Goal: Task Accomplishment & Management: Use online tool/utility

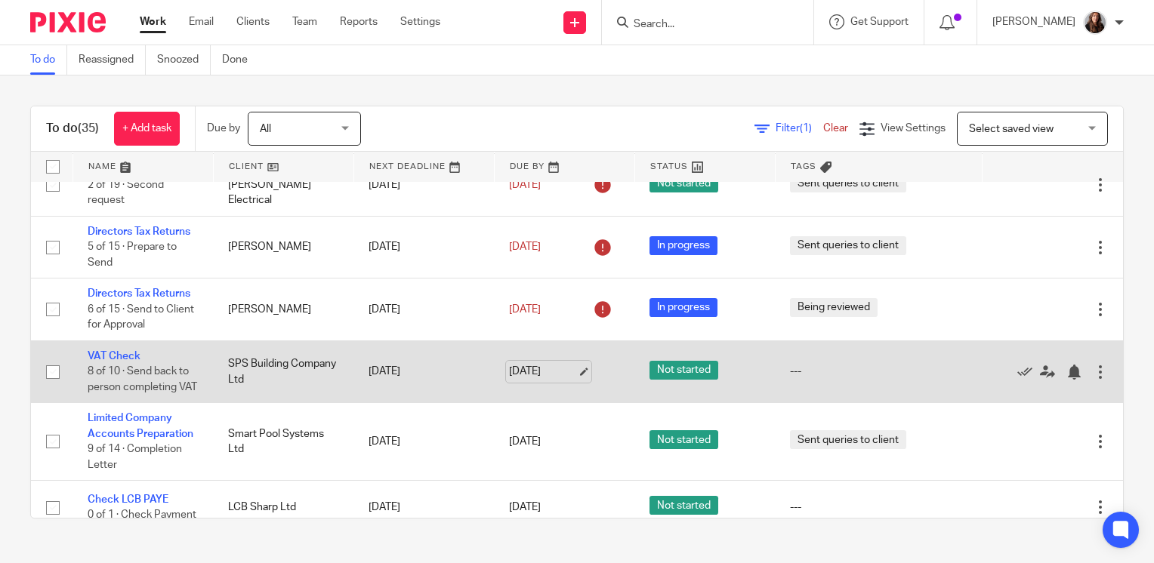
scroll to position [831, 0]
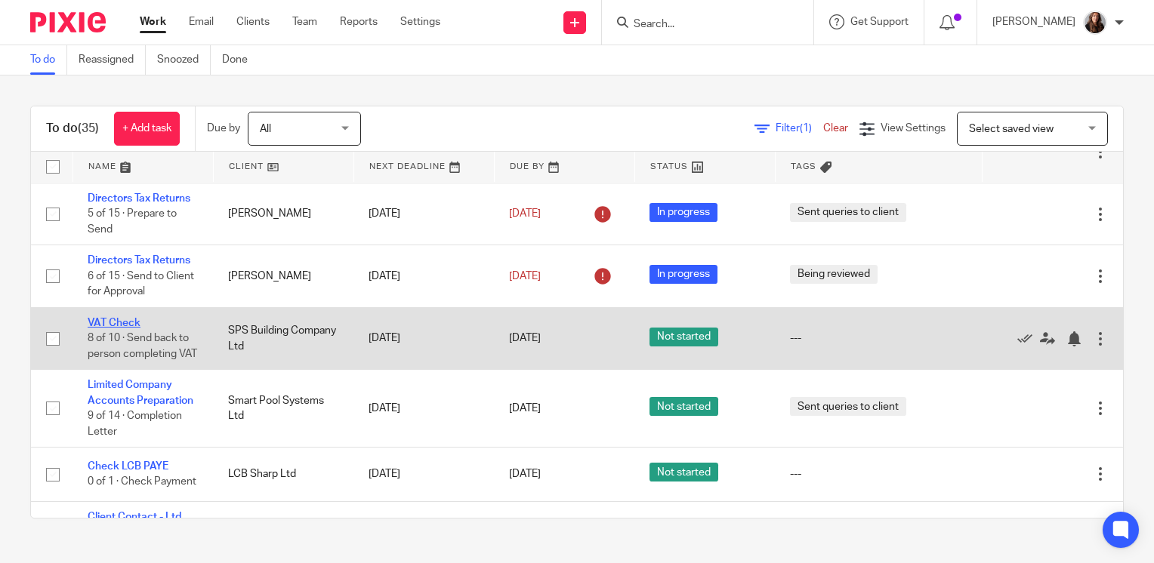
click at [118, 329] on link "VAT Check" at bounding box center [114, 323] width 53 height 11
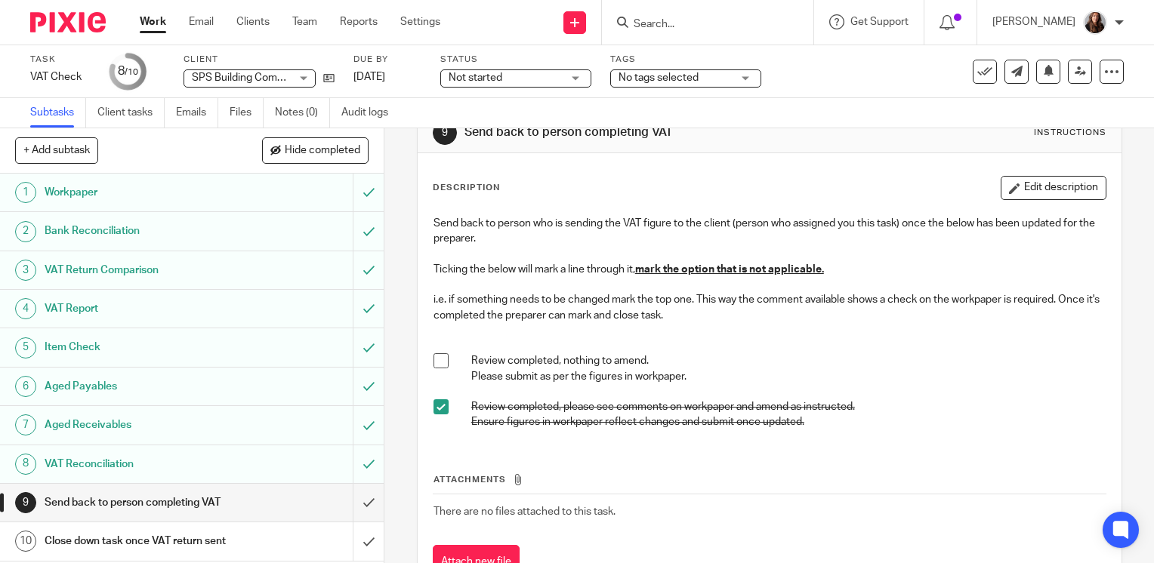
scroll to position [76, 0]
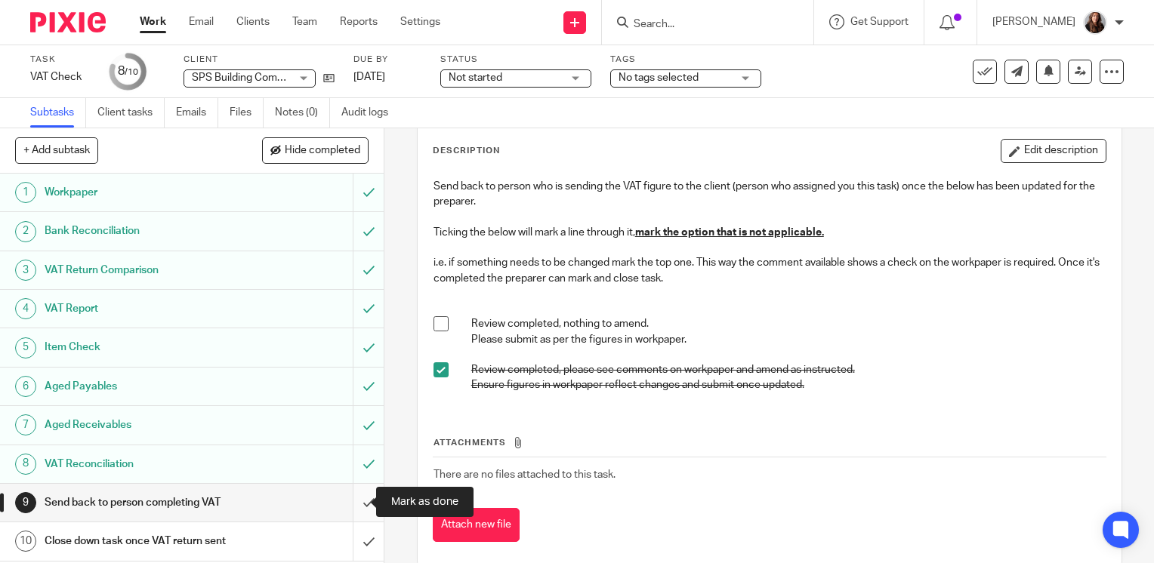
click at [356, 499] on input "submit" at bounding box center [192, 503] width 384 height 38
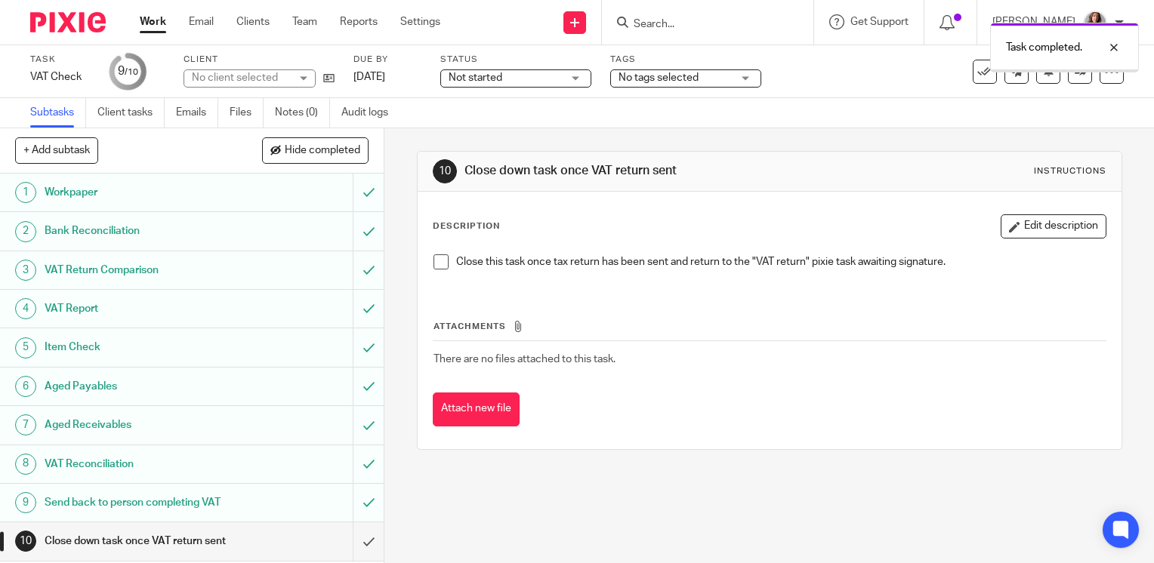
click at [354, 545] on input "submit" at bounding box center [192, 542] width 384 height 38
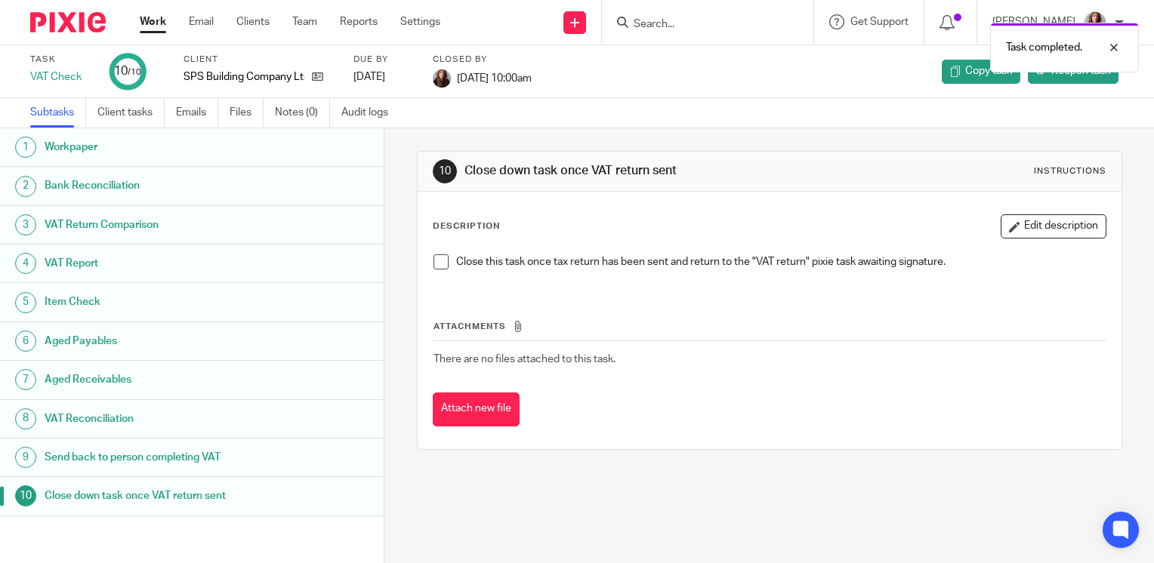
drag, startPoint x: 161, startPoint y: 24, endPoint x: 175, endPoint y: 35, distance: 17.8
click at [161, 24] on link "Work" at bounding box center [153, 21] width 26 height 15
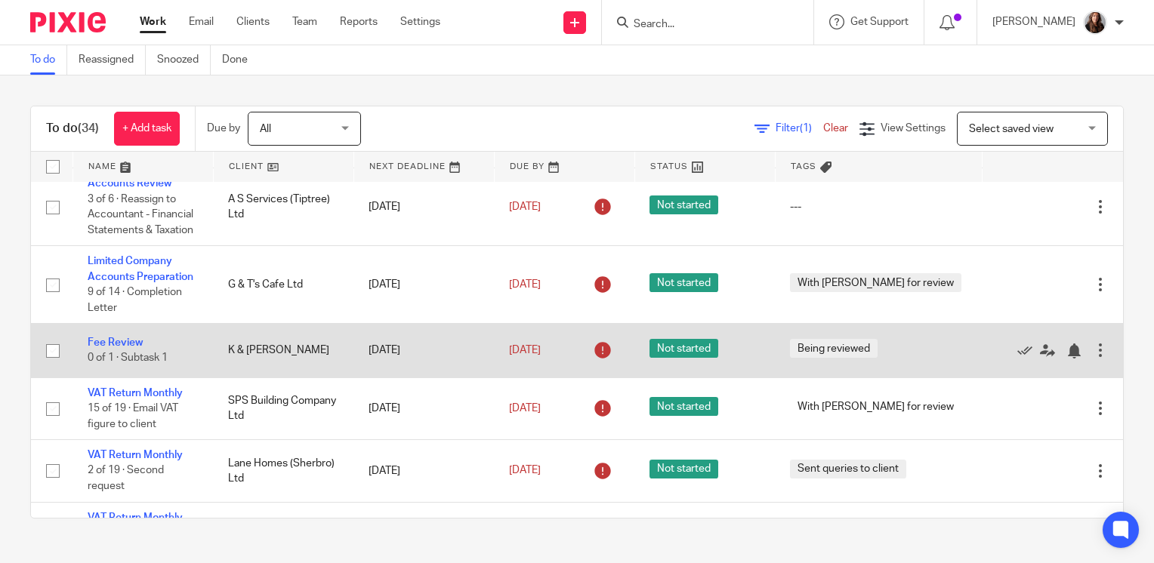
scroll to position [227, 0]
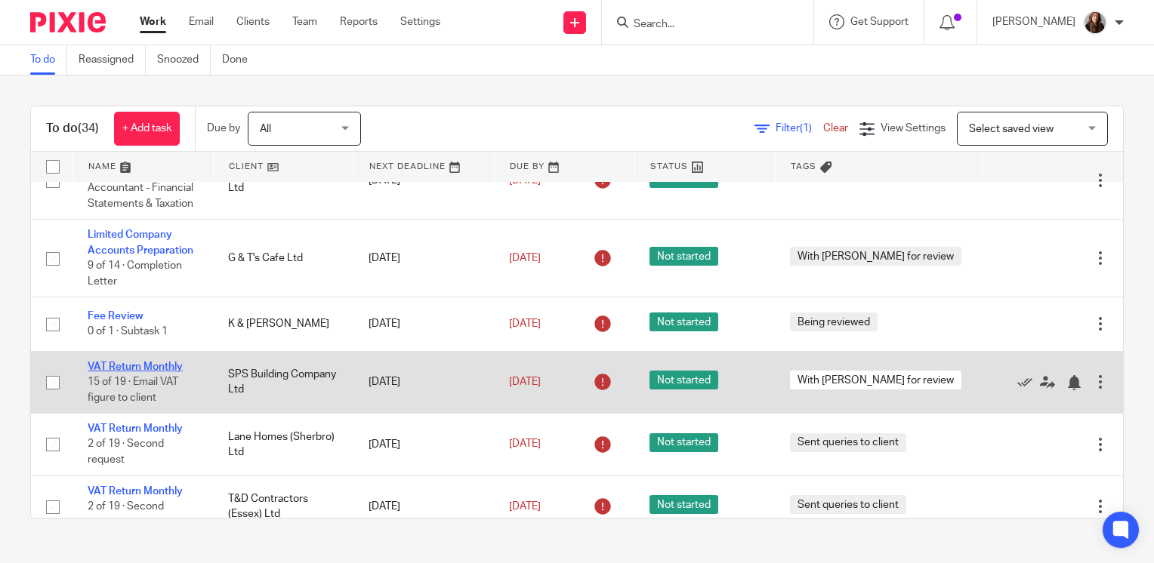
click at [139, 369] on link "VAT Return Monthly" at bounding box center [135, 367] width 95 height 11
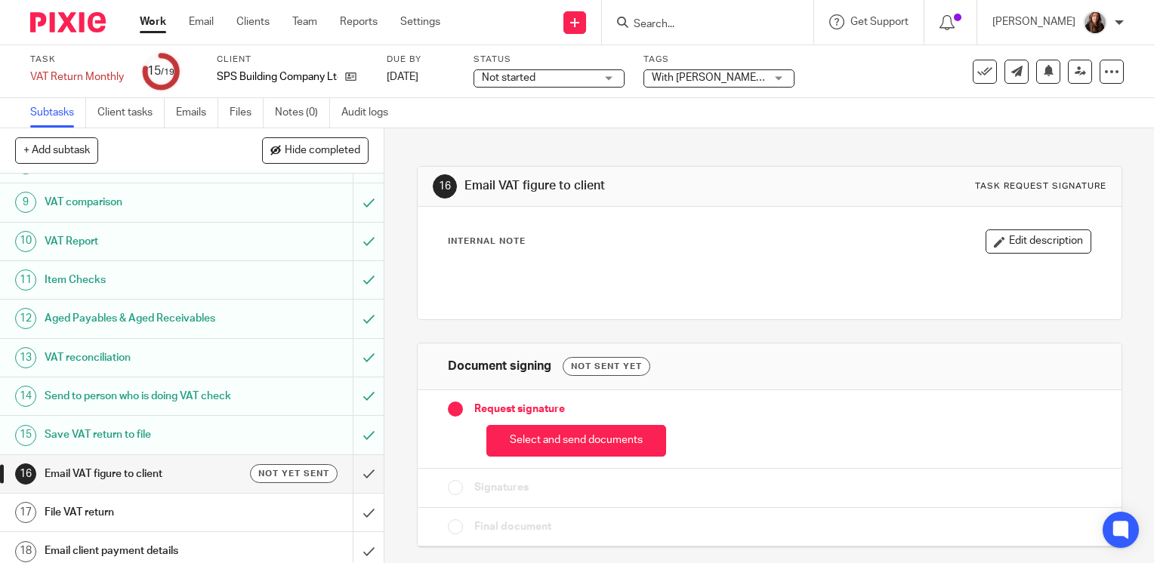
scroll to position [375, 0]
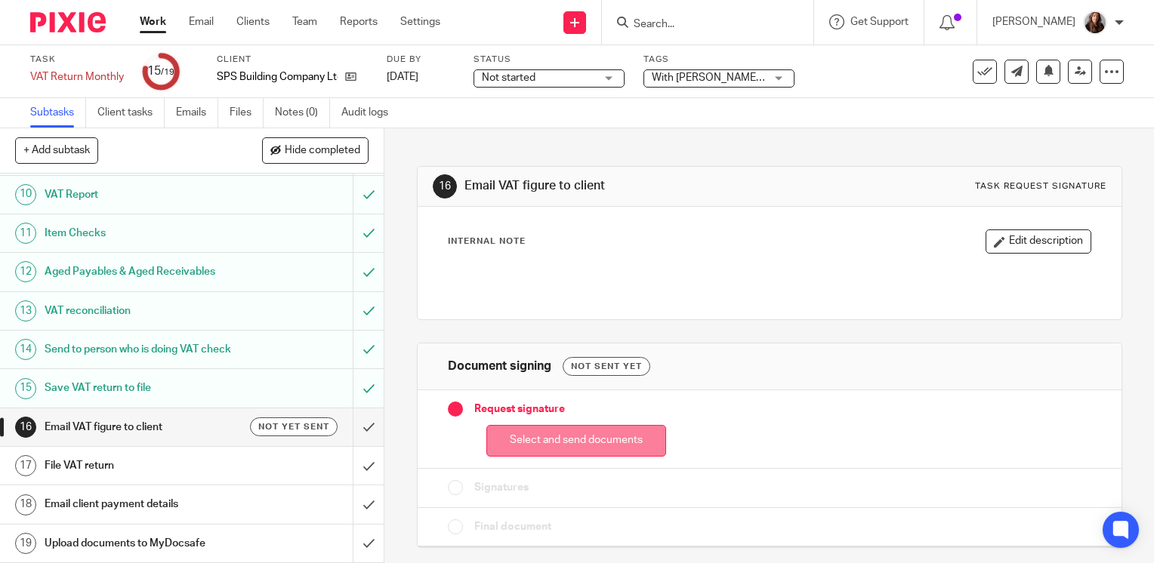
click at [588, 440] on button "Select and send documents" at bounding box center [576, 441] width 180 height 32
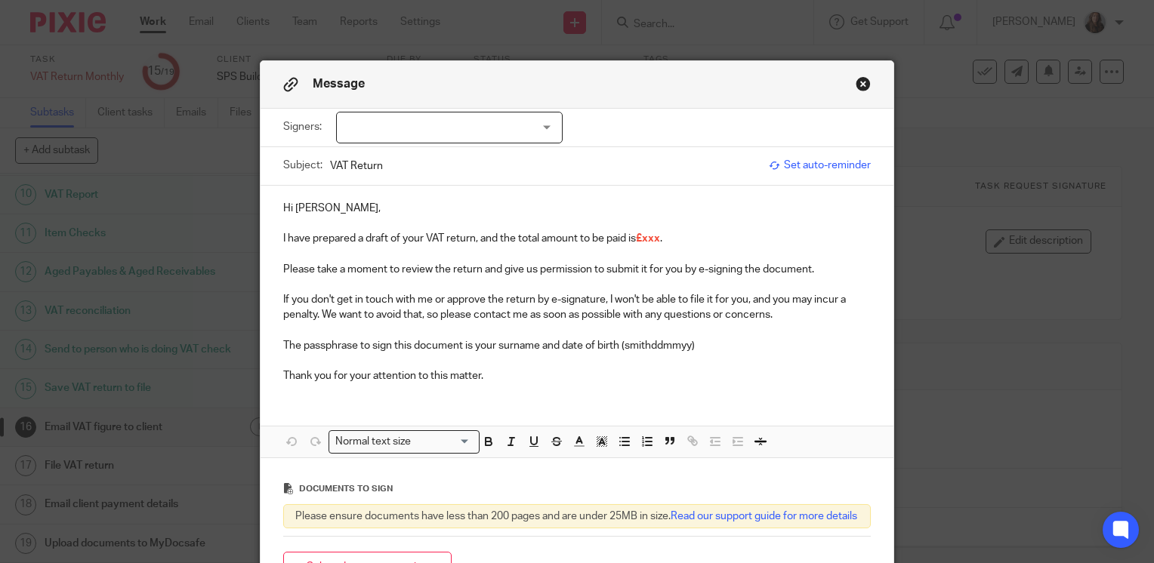
click at [547, 131] on div at bounding box center [449, 128] width 227 height 32
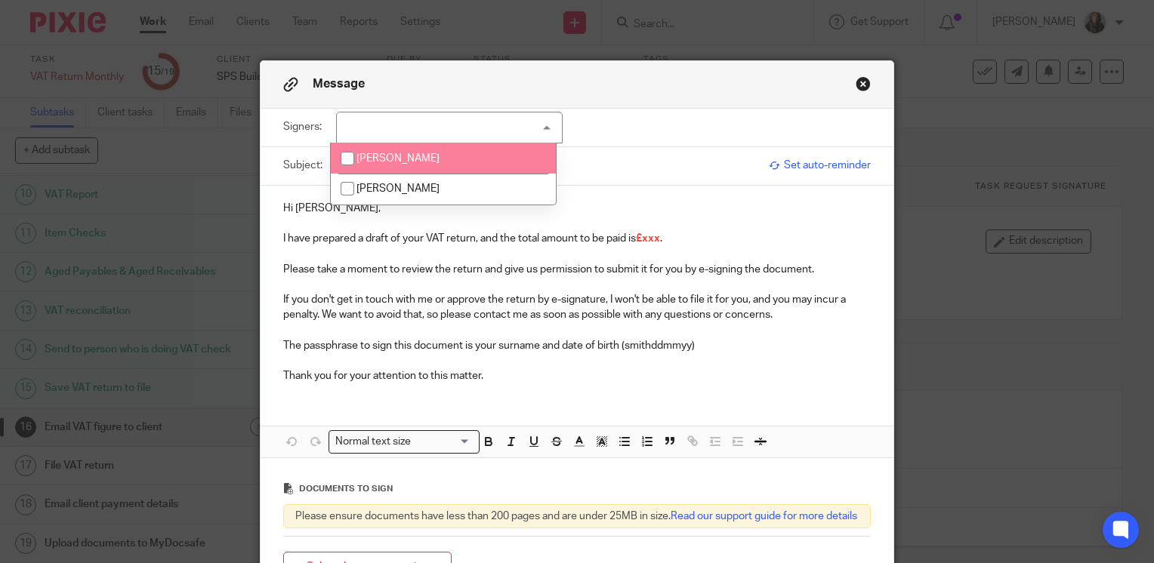
click at [533, 165] on li "Sean Spencer" at bounding box center [443, 158] width 225 height 31
checkbox input "true"
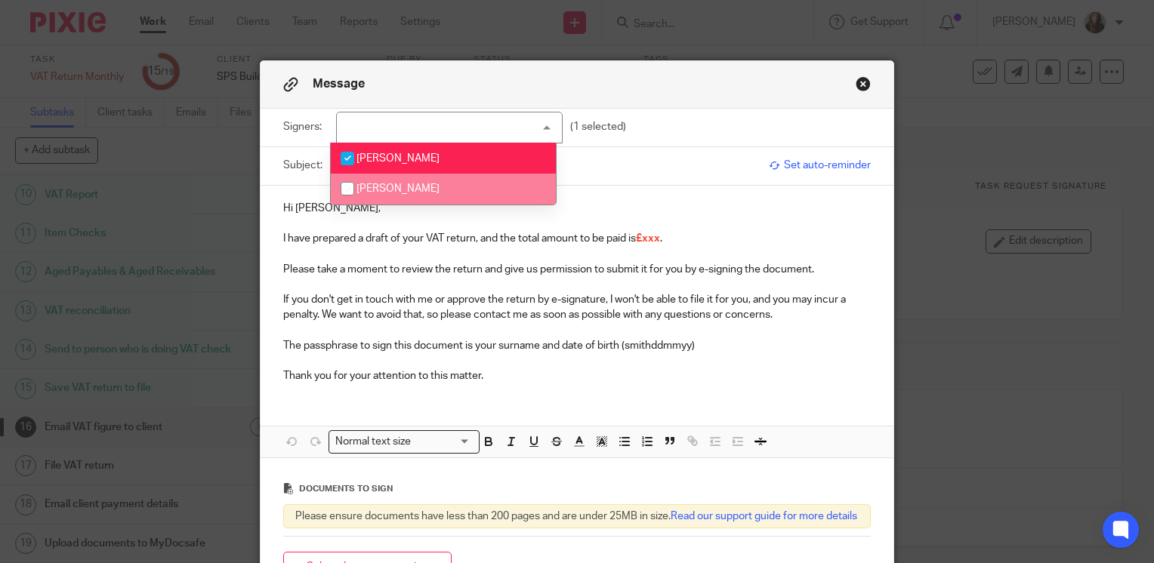
click at [499, 229] on p at bounding box center [577, 223] width 588 height 15
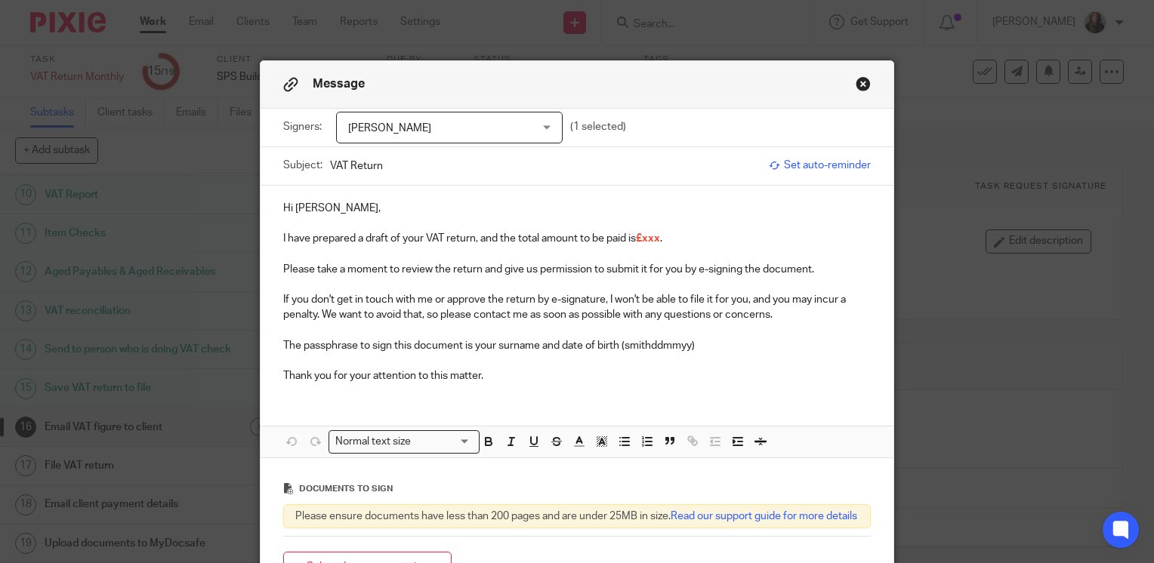
click at [391, 162] on input "VAT Return" at bounding box center [545, 166] width 431 height 34
type input "VAT Return ME 31/07/2025"
click at [405, 211] on p "Hi Melanie," at bounding box center [577, 208] width 588 height 15
click at [680, 242] on p "I have prepared a draft of your VAT return, and the total amount to be paid is …" at bounding box center [577, 238] width 588 height 15
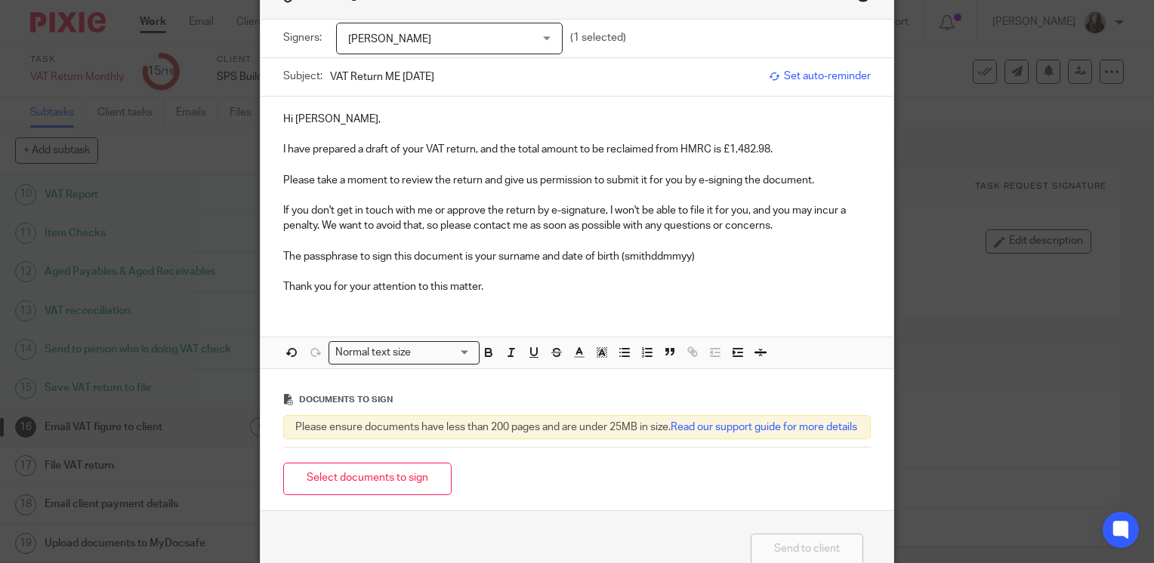
scroll to position [151, 0]
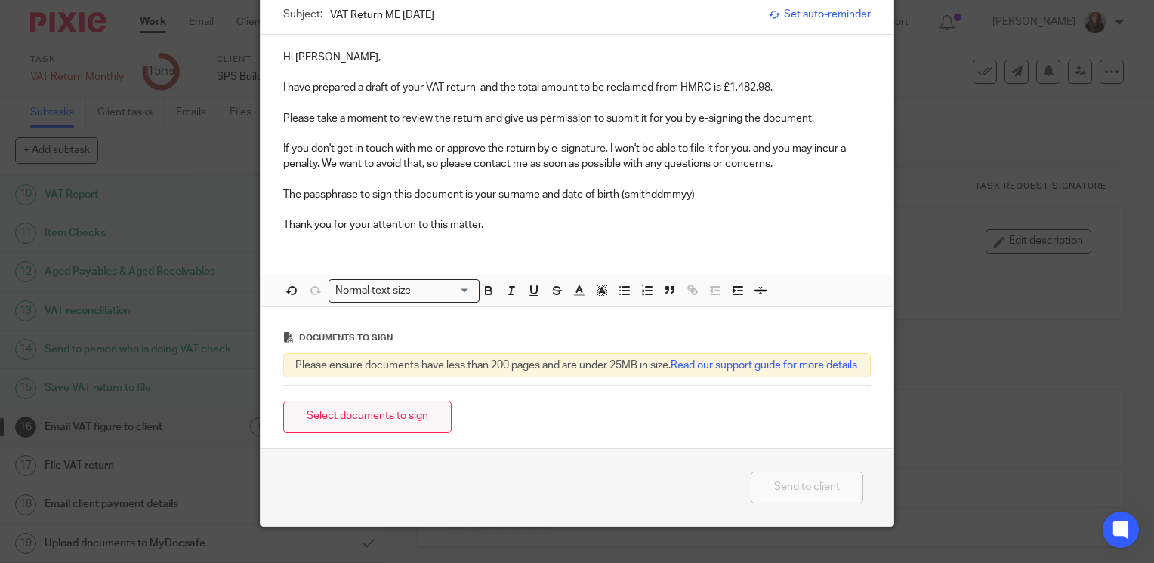
click at [410, 434] on button "Select documents to sign" at bounding box center [367, 417] width 168 height 32
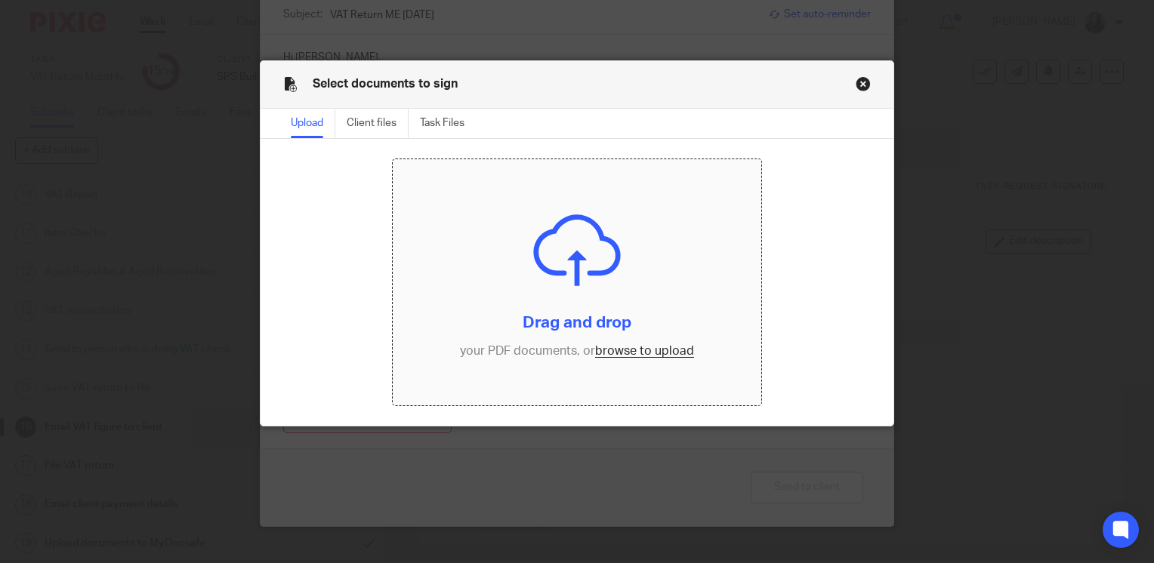
click at [559, 320] on input "file" at bounding box center [577, 282] width 368 height 246
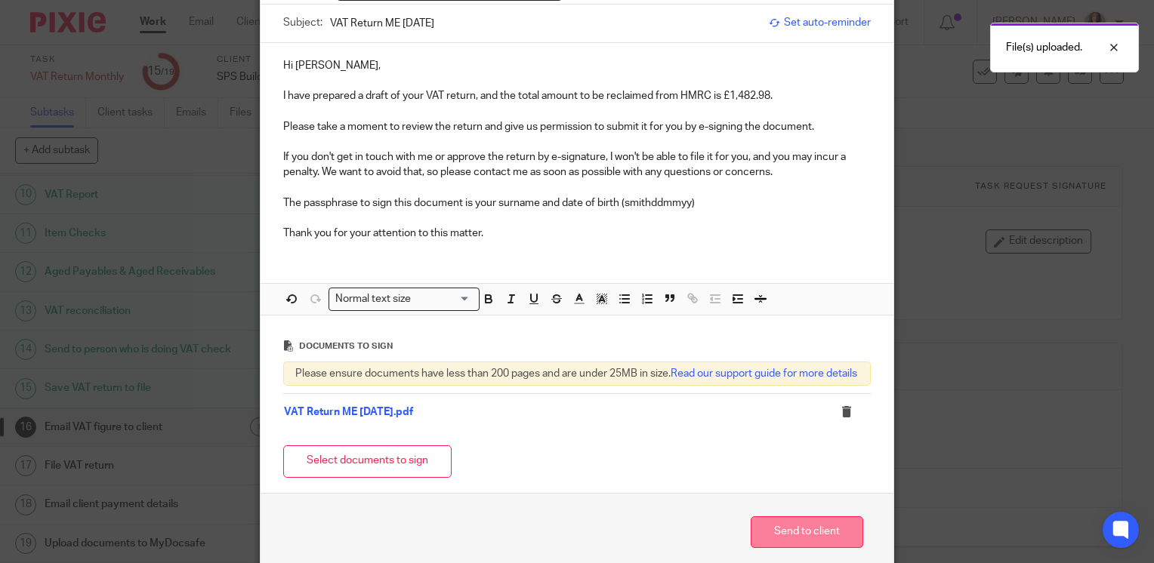
scroll to position [224, 0]
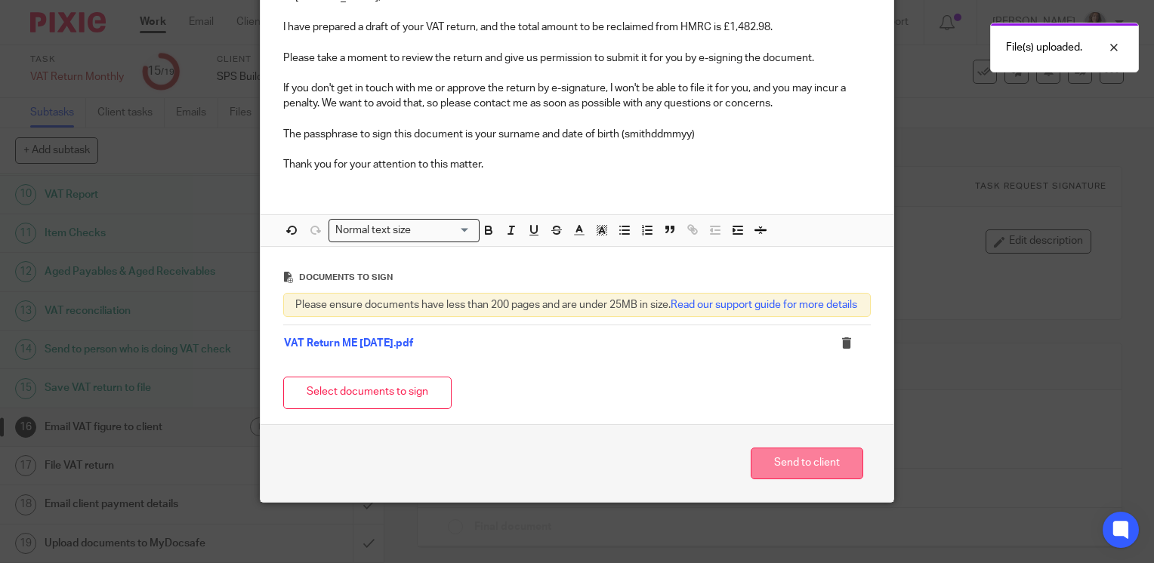
click at [761, 459] on button "Send to client" at bounding box center [807, 464] width 113 height 32
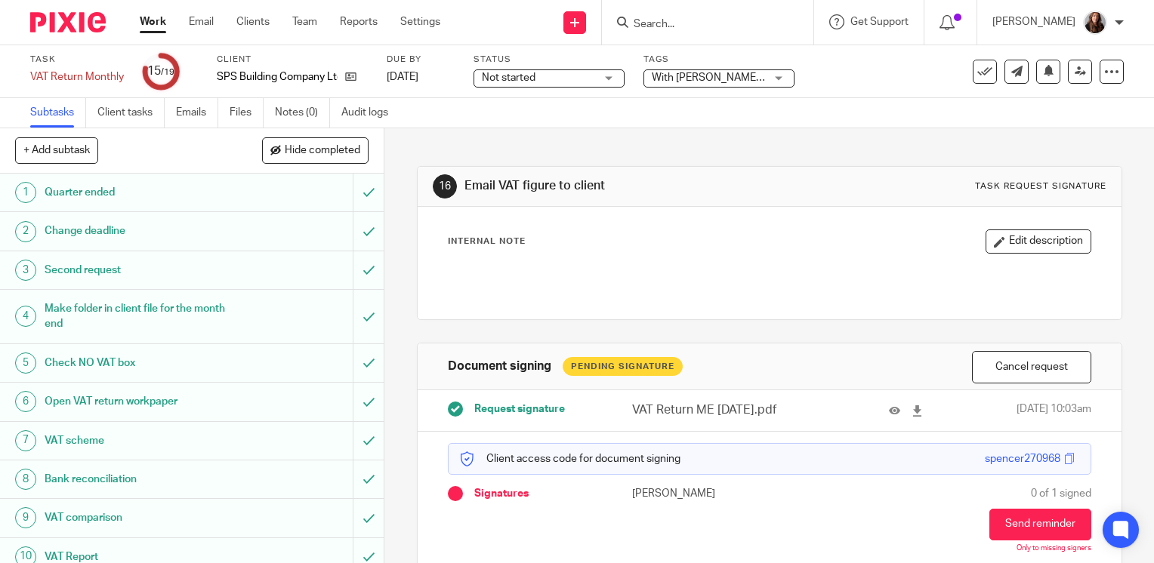
click at [718, 74] on span "With [PERSON_NAME] for review" at bounding box center [730, 78] width 156 height 11
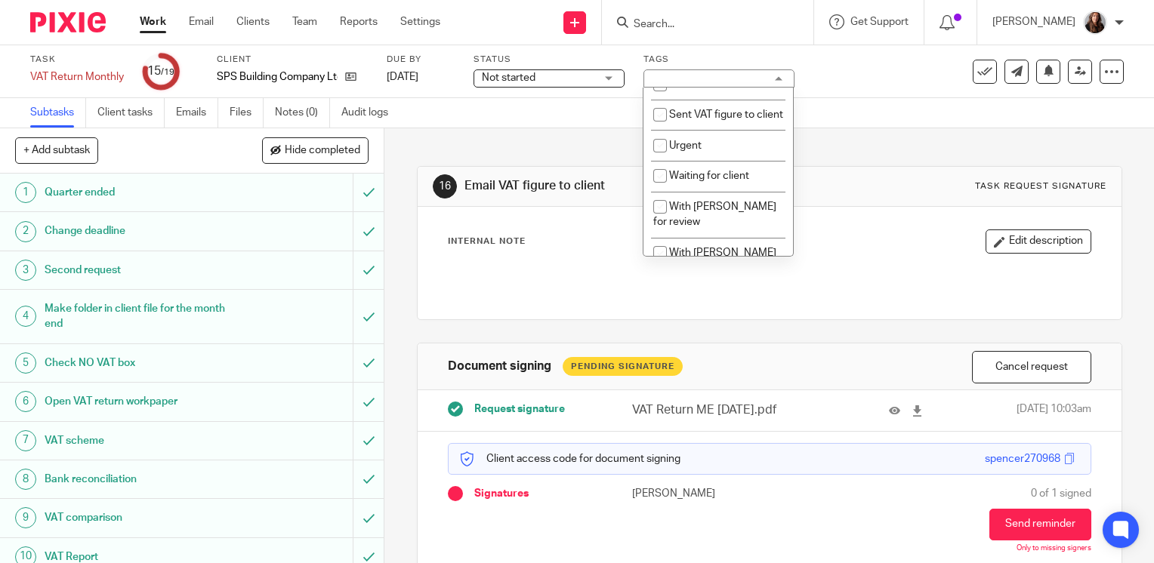
scroll to position [526, 0]
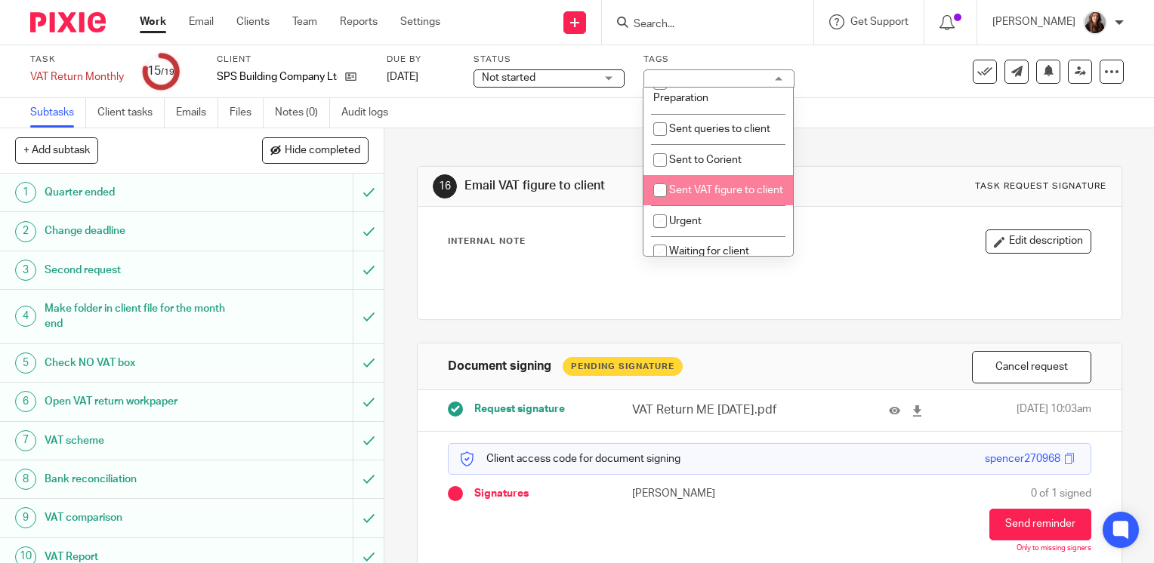
click at [665, 205] on input "checkbox" at bounding box center [660, 190] width 29 height 29
checkbox input "true"
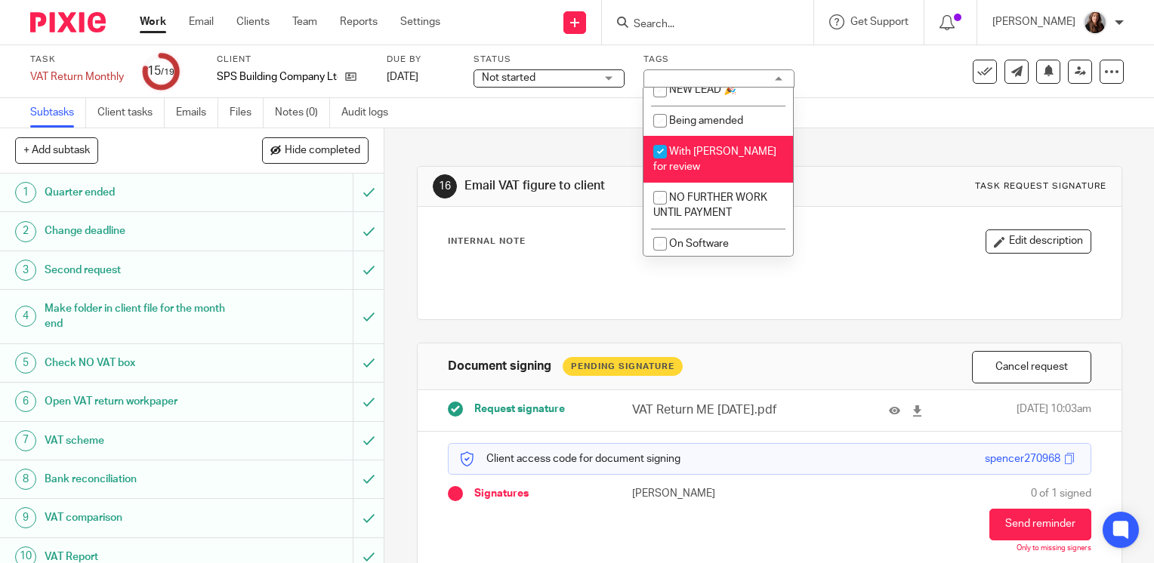
scroll to position [1088, 0]
drag, startPoint x: 660, startPoint y: 162, endPoint x: 854, endPoint y: 113, distance: 200.2
click at [663, 162] on input "checkbox" at bounding box center [660, 151] width 29 height 29
checkbox input "false"
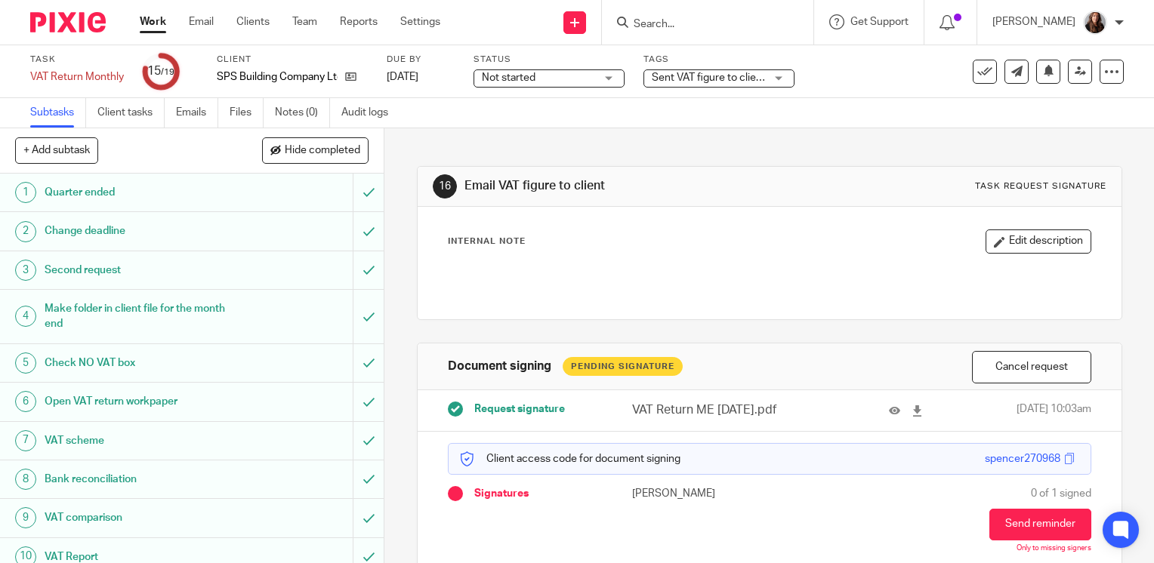
click at [876, 103] on div "Subtasks Client tasks Emails Files Notes (0) Audit logs" at bounding box center [577, 113] width 1154 height 30
click at [163, 24] on link "Work" at bounding box center [153, 21] width 26 height 15
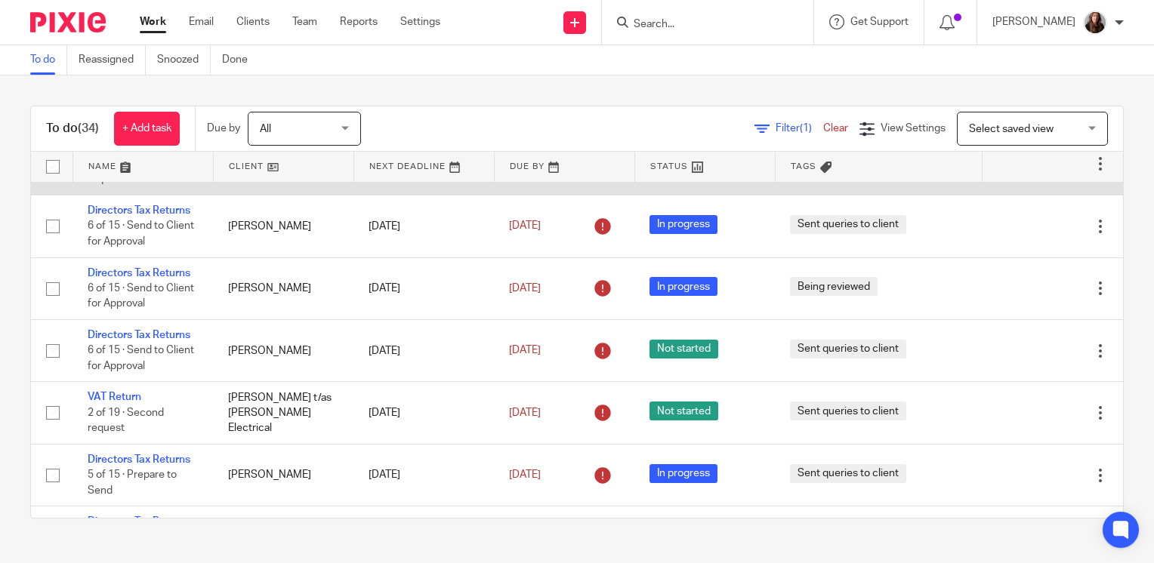
scroll to position [604, 0]
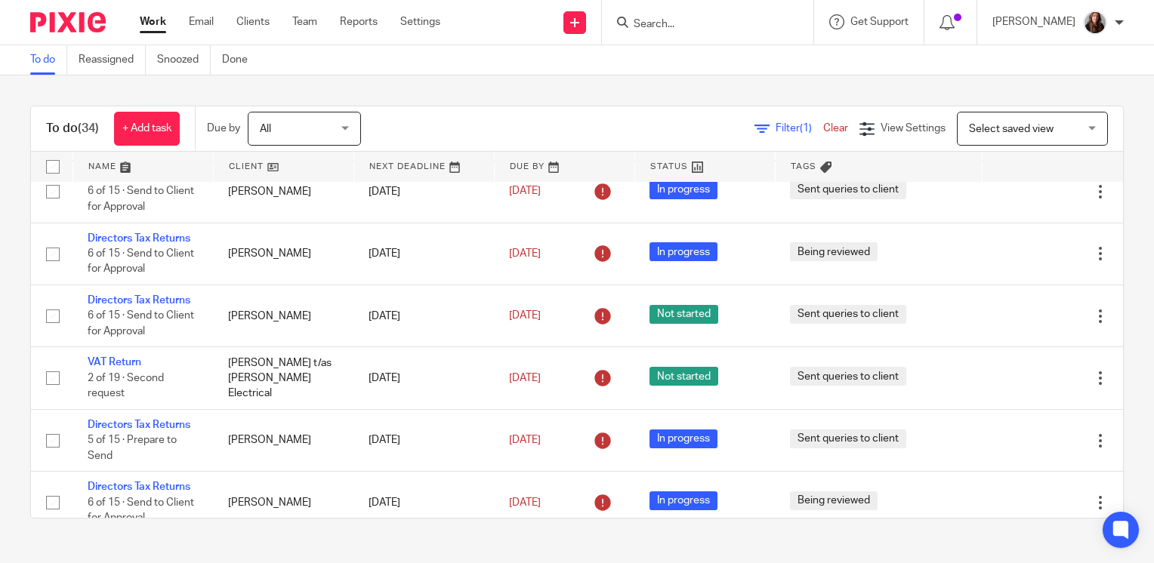
click at [753, 30] on input "Search" at bounding box center [700, 25] width 136 height 14
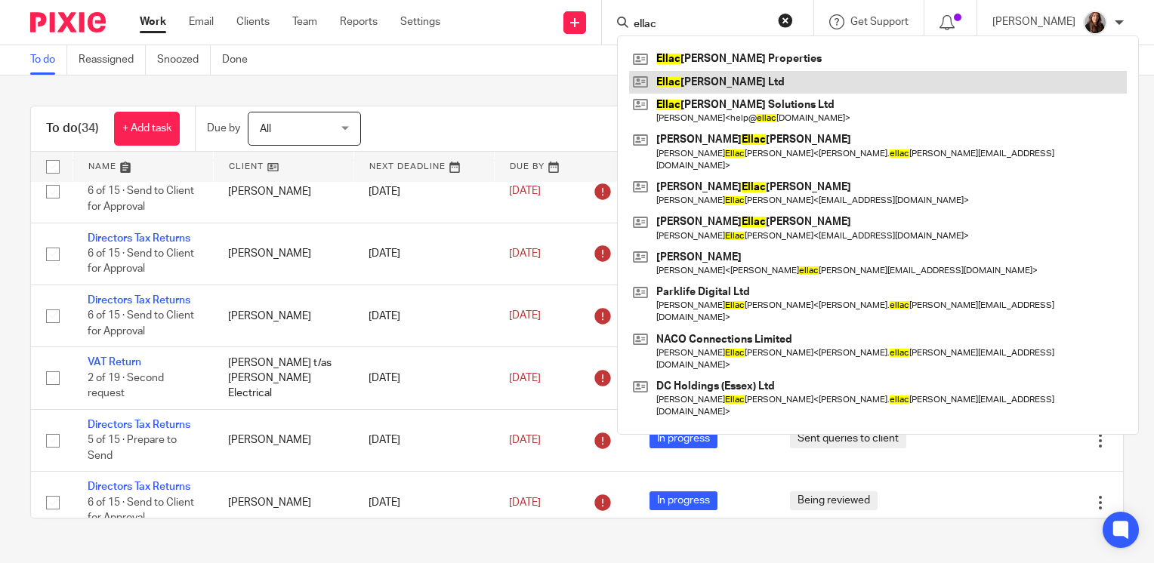
type input "ellac"
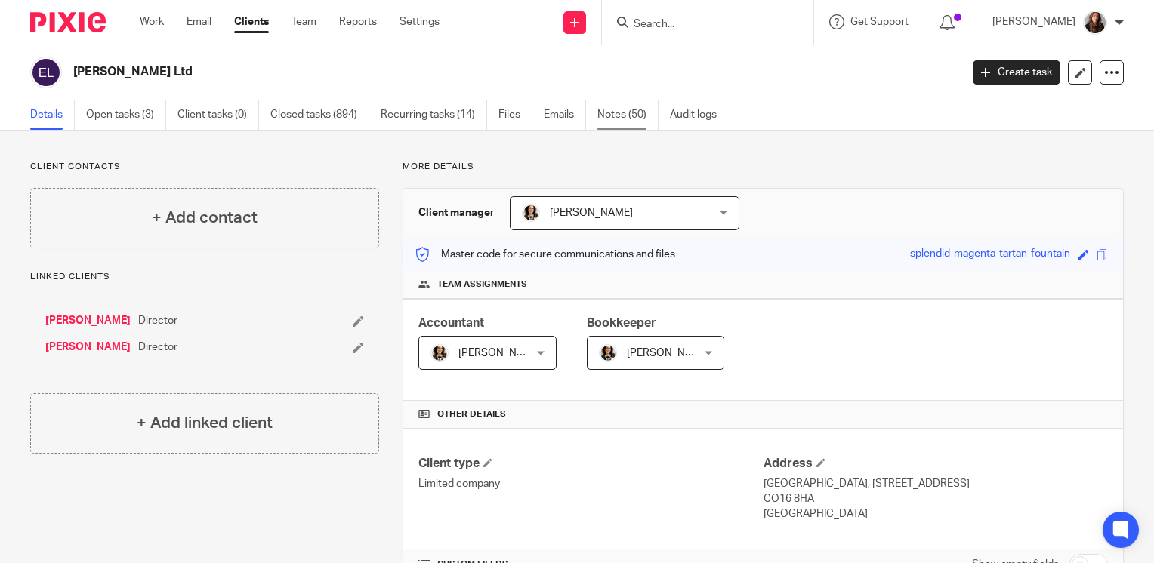
click at [620, 112] on link "Notes (50)" at bounding box center [627, 114] width 61 height 29
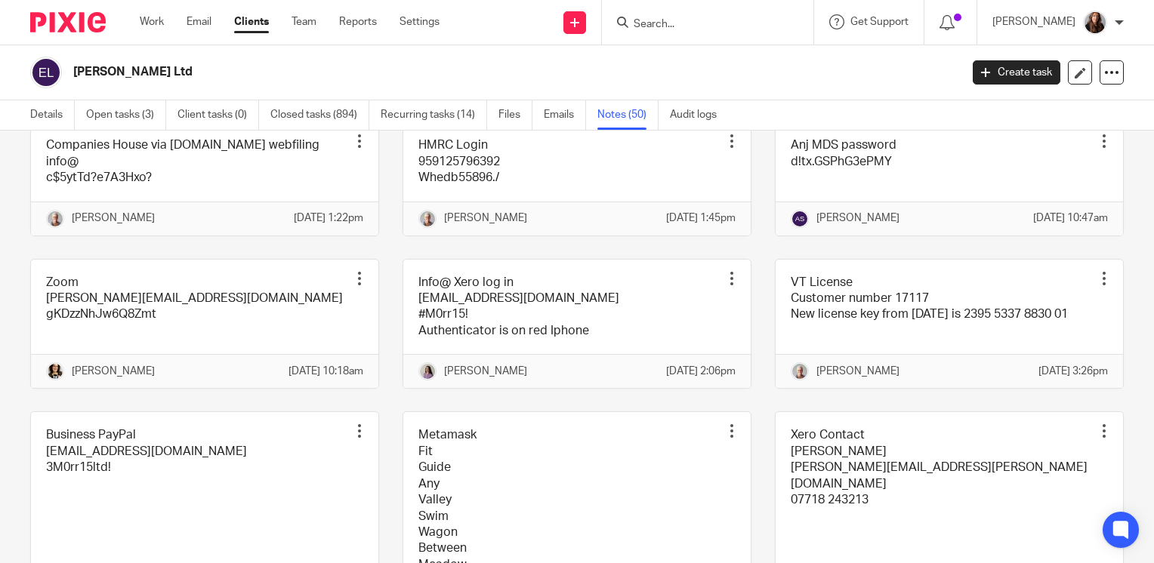
scroll to position [2568, 0]
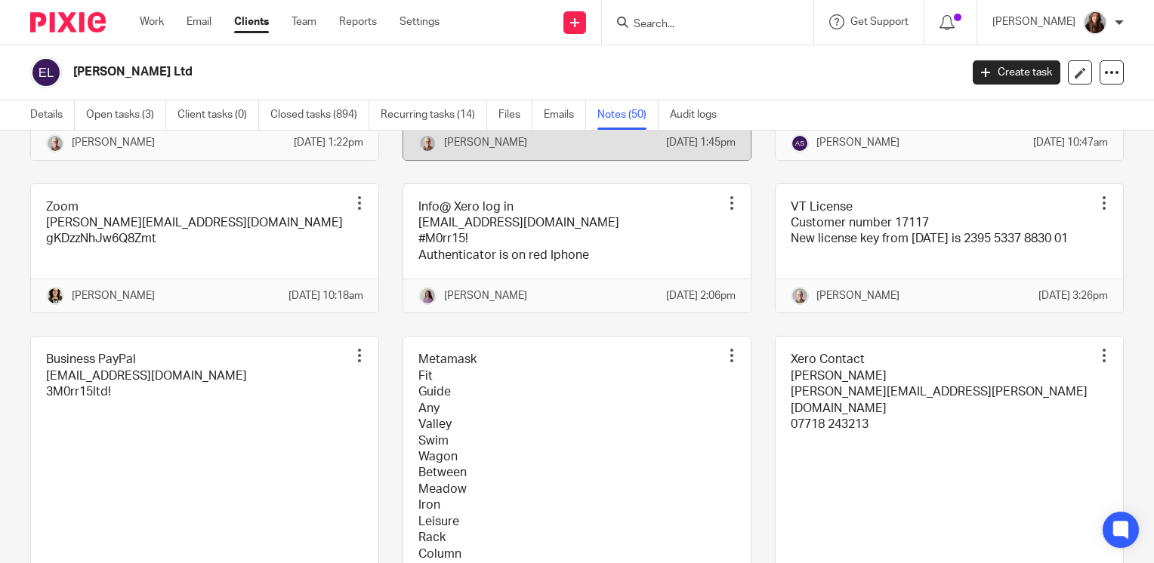
click at [606, 159] on link at bounding box center [576, 103] width 347 height 113
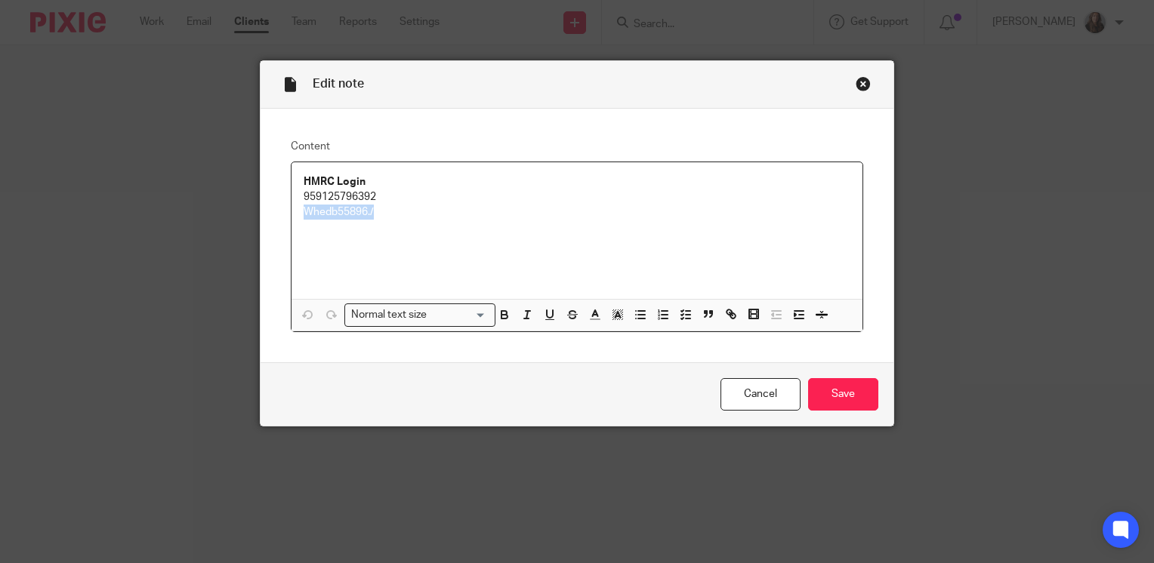
drag, startPoint x: 392, startPoint y: 213, endPoint x: 294, endPoint y: 211, distance: 98.2
click at [292, 211] on div "HMRC Login 959125796392 Whedb55896./" at bounding box center [577, 230] width 571 height 137
copy p "Whedb55896./"
click at [856, 83] on div "Close this dialog window" at bounding box center [863, 83] width 15 height 15
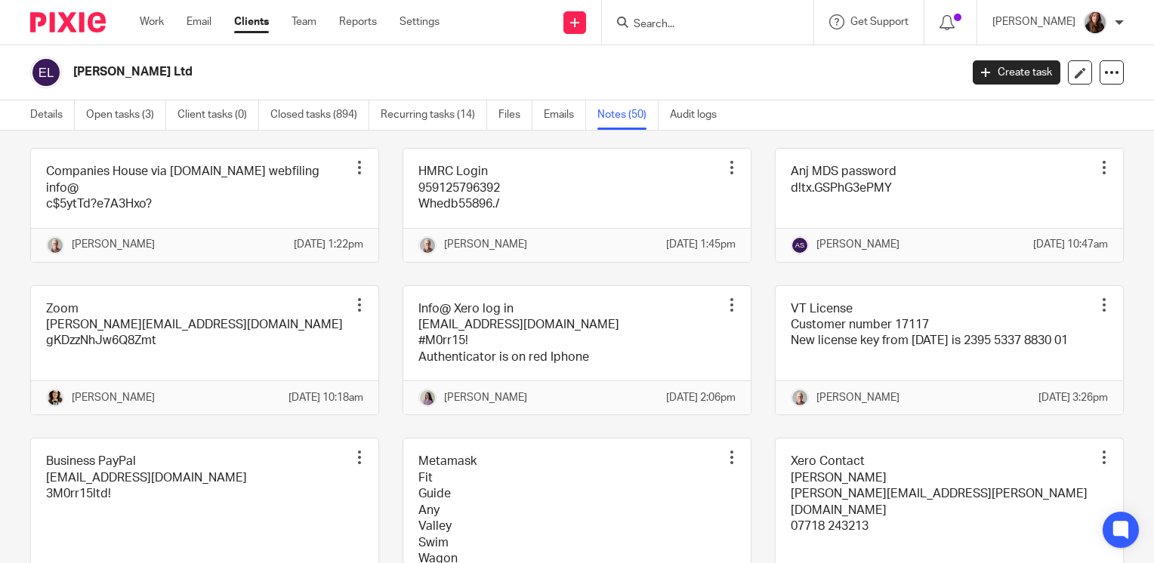
scroll to position [2493, 0]
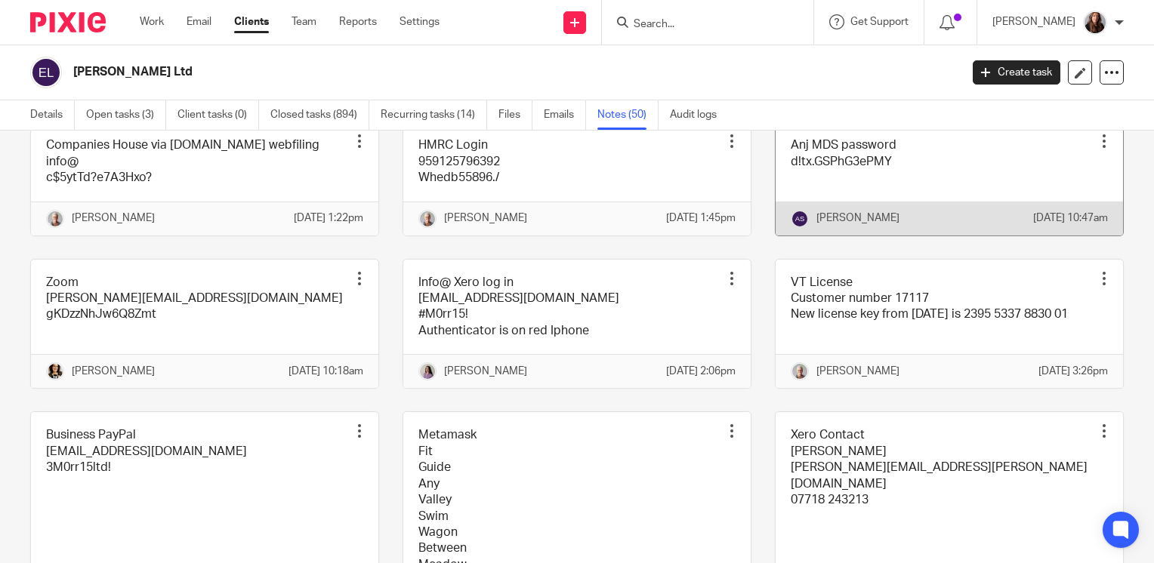
click at [929, 235] on link at bounding box center [949, 178] width 347 height 113
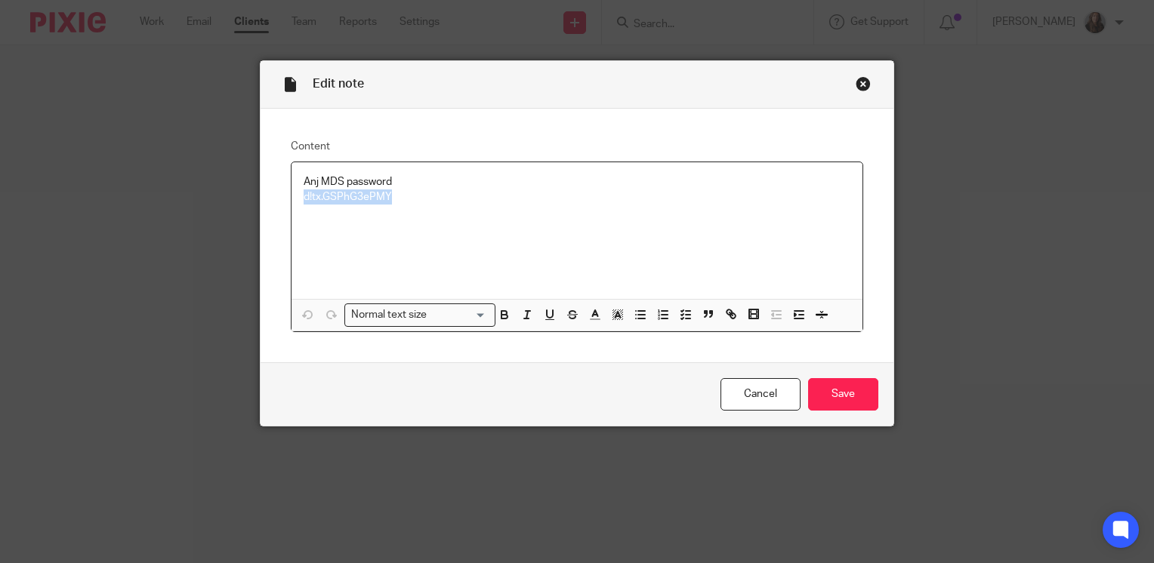
drag, startPoint x: 385, startPoint y: 199, endPoint x: 302, endPoint y: 204, distance: 83.3
click at [304, 204] on p "d!tx.GSPhG3ePMY" at bounding box center [577, 197] width 547 height 15
copy p "d!tx.GSPhG3ePMY"
drag, startPoint x: 858, startPoint y: 81, endPoint x: 921, endPoint y: 2, distance: 101.1
click at [860, 77] on div "Close this dialog window" at bounding box center [863, 83] width 15 height 15
